Goal: Information Seeking & Learning: Understand process/instructions

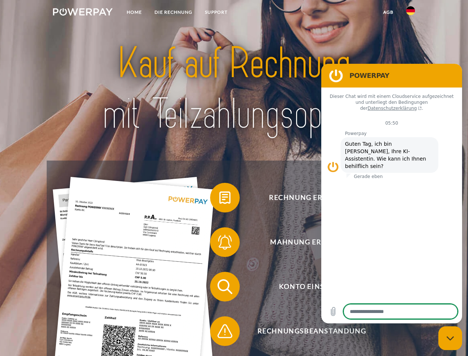
click at [83, 13] on img at bounding box center [83, 11] width 60 height 7
click at [411, 13] on img at bounding box center [410, 10] width 9 height 9
click at [388, 12] on link "agb" at bounding box center [388, 12] width 23 height 13
click at [219, 199] on span at bounding box center [213, 197] width 37 height 37
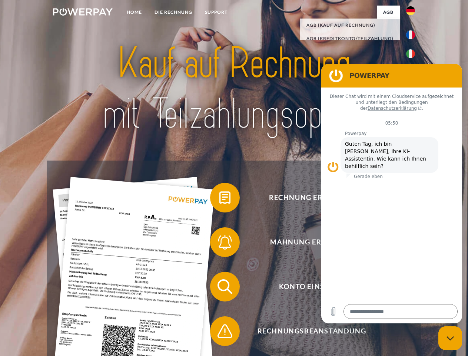
click at [219, 244] on span at bounding box center [213, 242] width 37 height 37
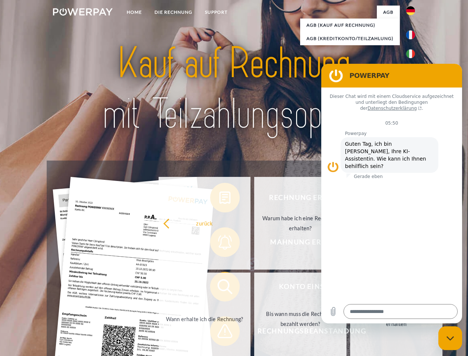
click at [254, 288] on link "Bis wann muss die Rechnung bezahlt werden?" at bounding box center [300, 318] width 92 height 93
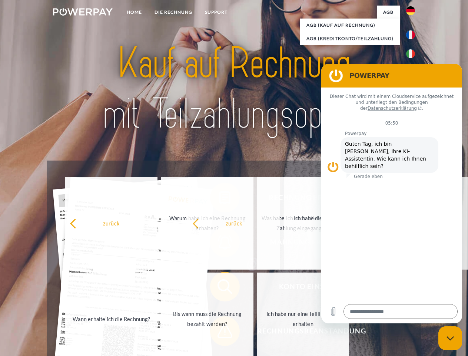
click at [219, 333] on span at bounding box center [213, 330] width 37 height 37
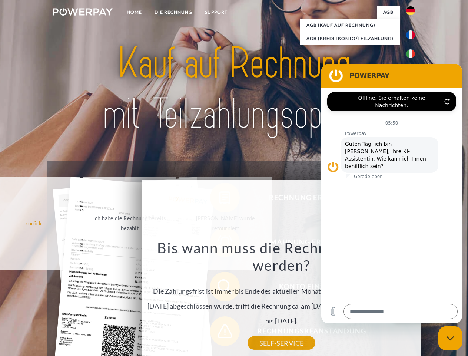
click at [450, 338] on icon "Messaging-Fenster schließen" at bounding box center [451, 338] width 8 height 5
type textarea "*"
